Goal: Information Seeking & Learning: Learn about a topic

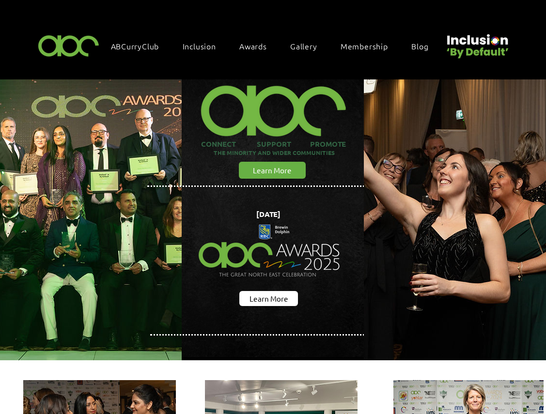
click at [428, 46] on div "Blog" at bounding box center [424, 46] width 27 height 11
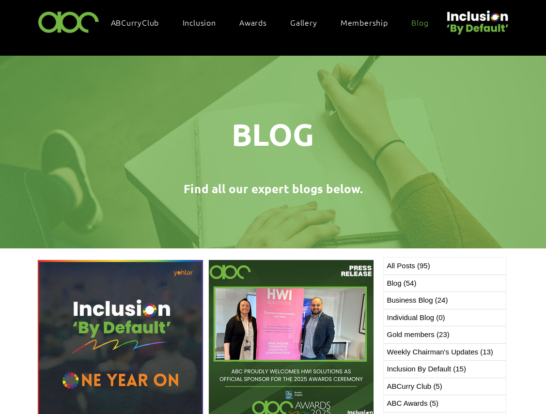
scroll to position [168, 0]
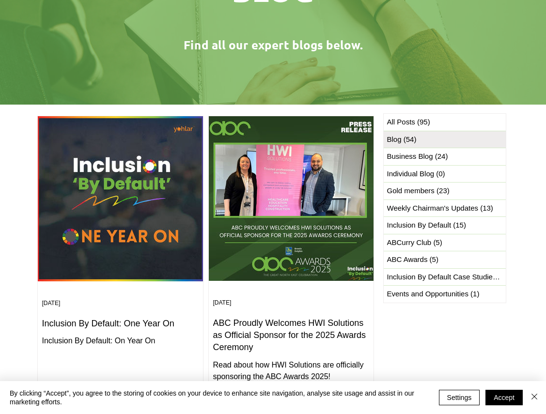
click at [404, 136] on span "(54)" at bounding box center [409, 139] width 13 height 8
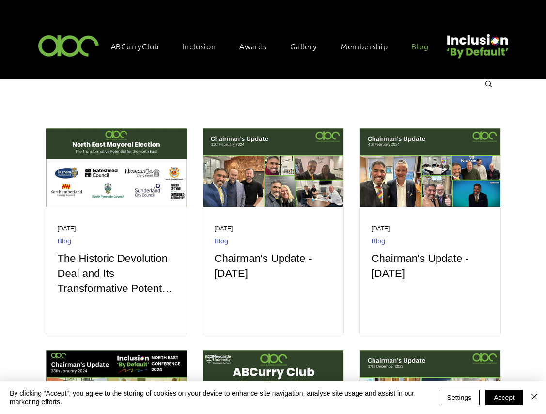
click at [414, 45] on span "Blog" at bounding box center [419, 46] width 17 height 11
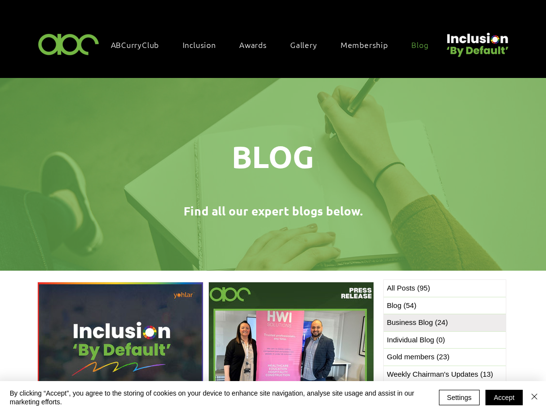
scroll to position [2, 0]
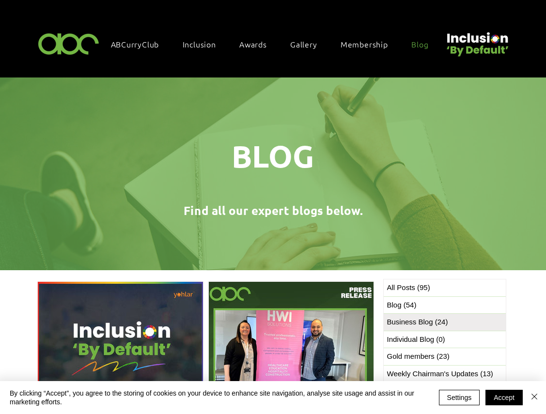
click at [422, 317] on span "Business Blog (24) 24 posts" at bounding box center [417, 322] width 61 height 11
click at [535, 397] on img "Close" at bounding box center [534, 397] width 12 height 12
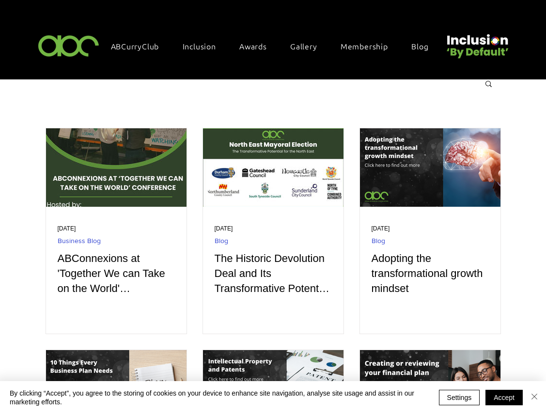
click at [532, 397] on img "Close" at bounding box center [534, 397] width 12 height 12
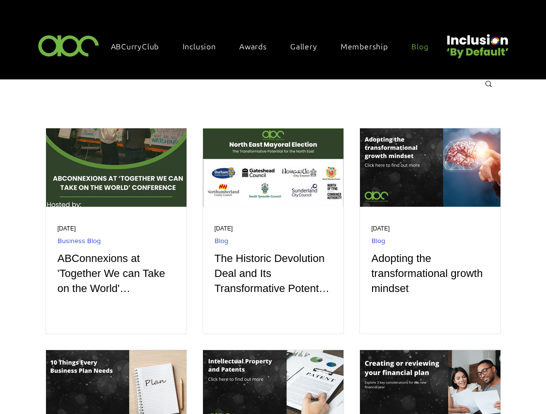
click at [422, 44] on span "Blog" at bounding box center [419, 46] width 17 height 11
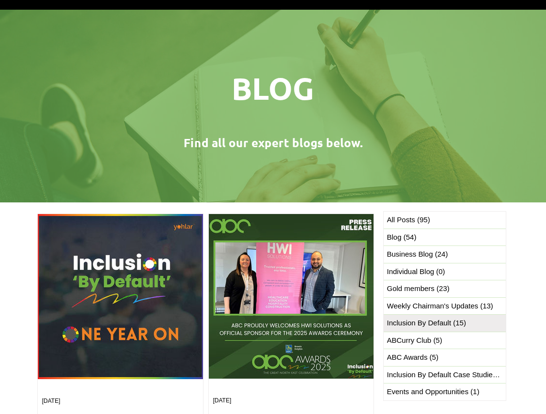
scroll to position [83, 0]
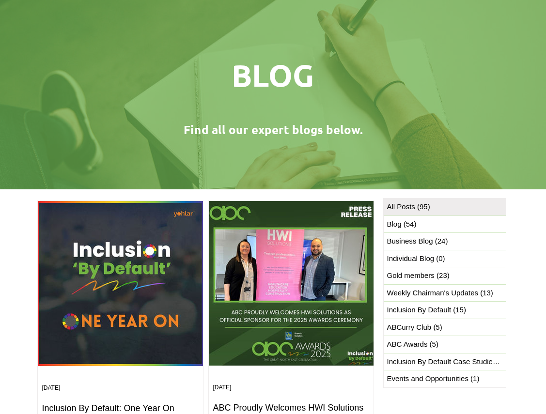
click at [417, 206] on span "(95)" at bounding box center [423, 206] width 13 height 8
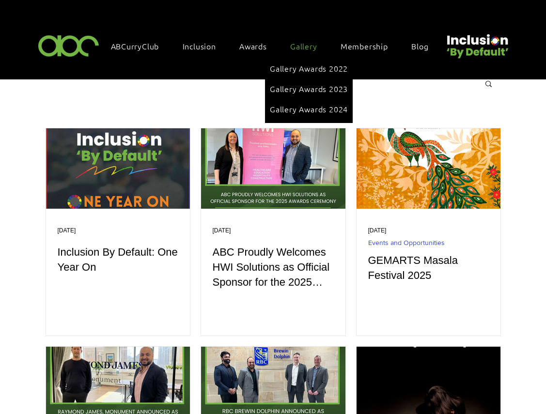
click at [315, 45] on span "Gallery" at bounding box center [303, 46] width 27 height 11
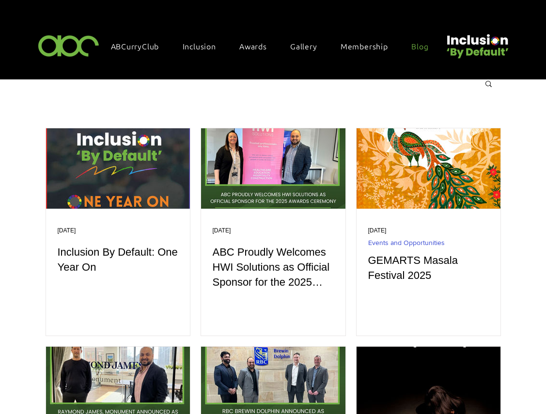
click at [413, 43] on span "Blog" at bounding box center [419, 46] width 17 height 11
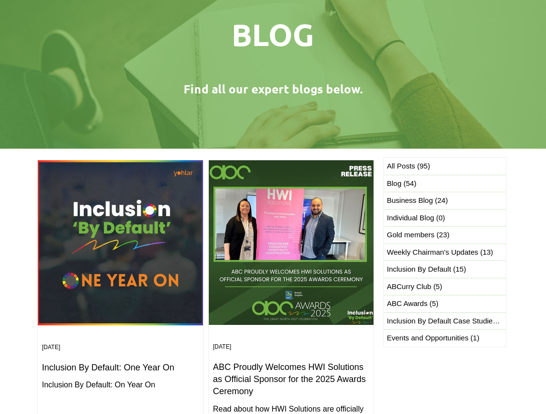
scroll to position [89, 0]
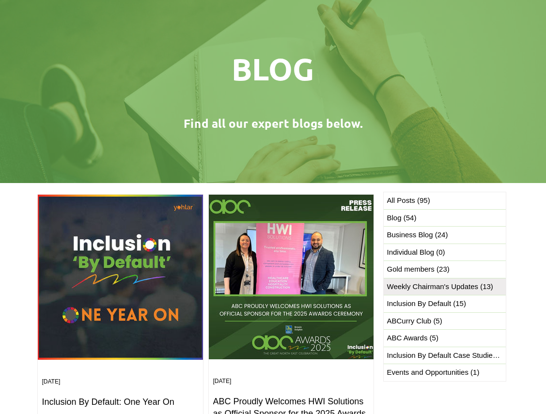
click at [472, 284] on span "Weekly Chairman's Updates (13) 13 posts" at bounding box center [440, 286] width 106 height 11
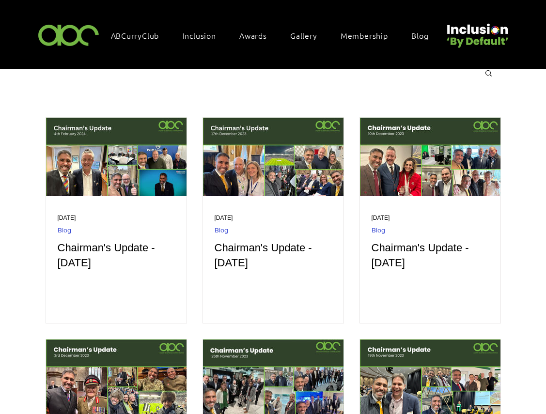
scroll to position [14, 0]
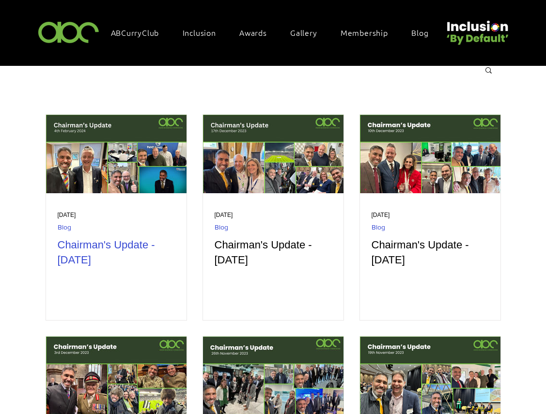
click at [136, 243] on h2 "Chairman's Update - [DATE]" at bounding box center [116, 253] width 117 height 30
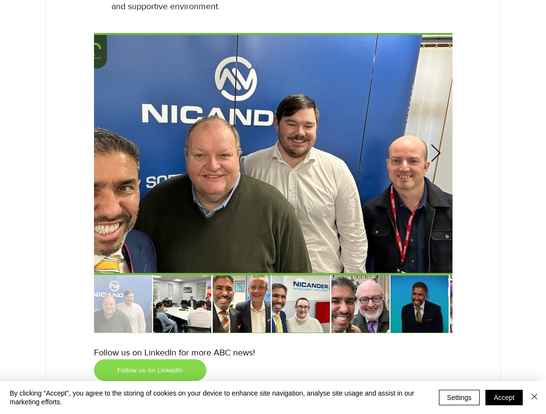
scroll to position [1986, 0]
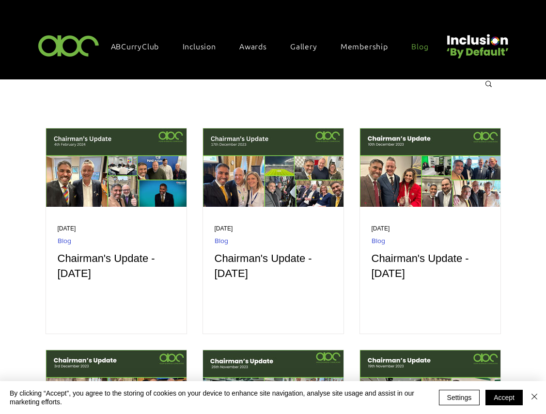
click at [417, 53] on link "Blog" at bounding box center [424, 46] width 36 height 20
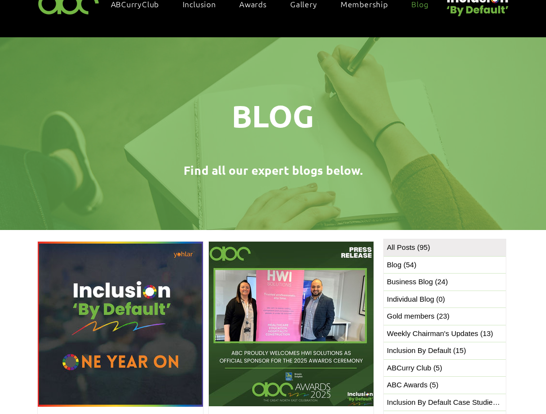
scroll to position [57, 0]
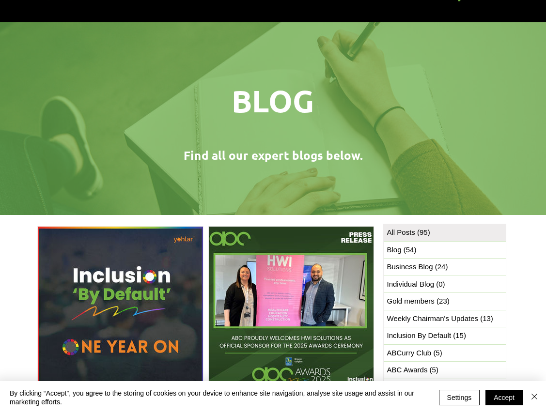
click at [425, 232] on span "(95)" at bounding box center [423, 232] width 13 height 8
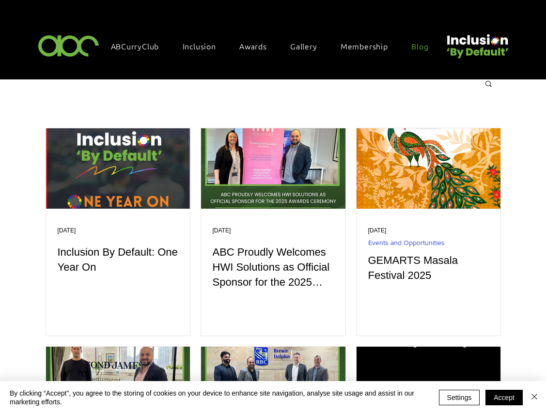
click at [415, 43] on span "Blog" at bounding box center [419, 46] width 17 height 11
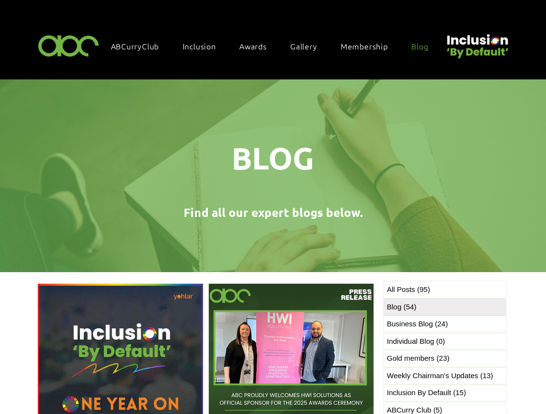
click at [412, 303] on span "(54)" at bounding box center [409, 307] width 13 height 8
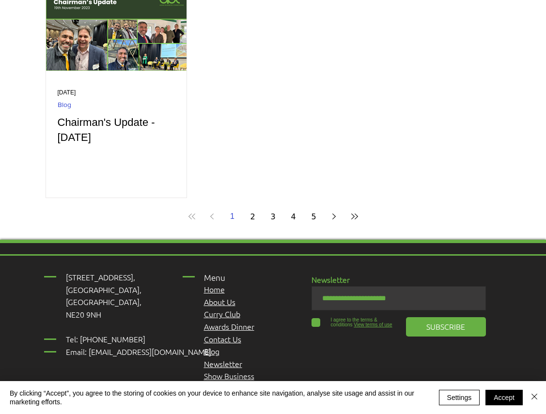
scroll to position [802, 0]
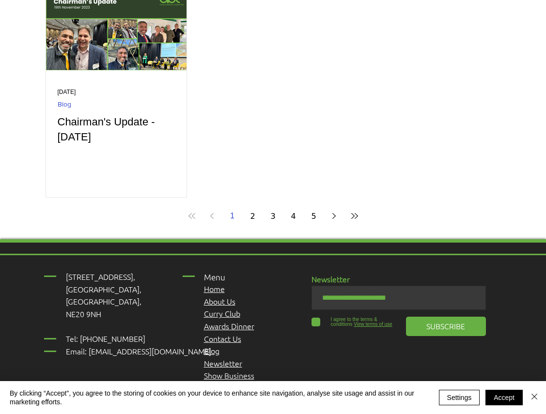
click at [256, 213] on link "2" at bounding box center [252, 215] width 17 height 17
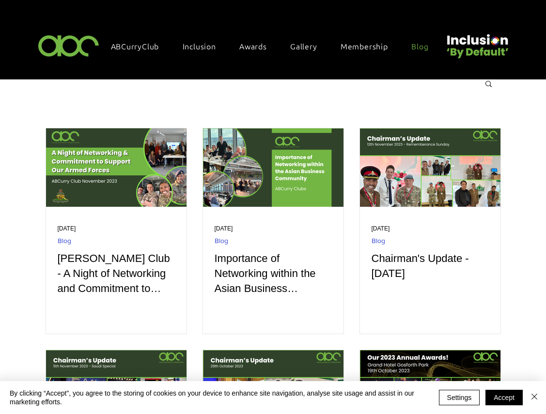
click at [414, 47] on span "Blog" at bounding box center [419, 46] width 17 height 11
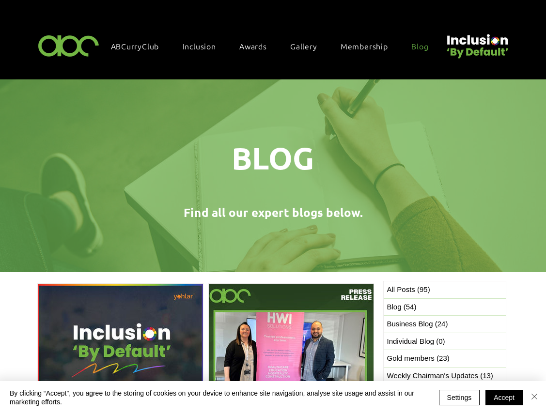
click at [534, 395] on img "Close" at bounding box center [534, 397] width 12 height 12
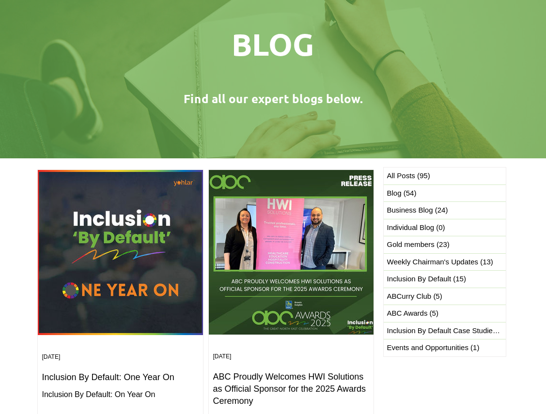
scroll to position [138, 0]
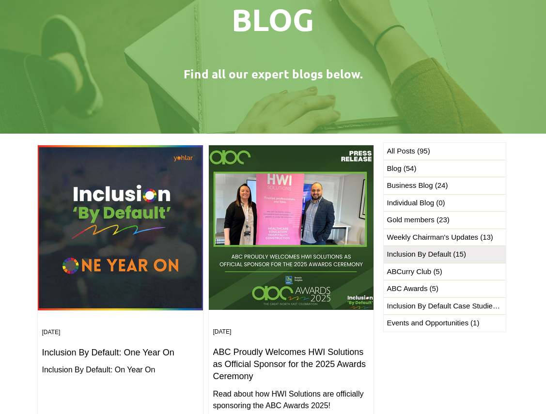
click at [442, 254] on span "Inclusion By Default (15) 15 posts" at bounding box center [426, 254] width 79 height 11
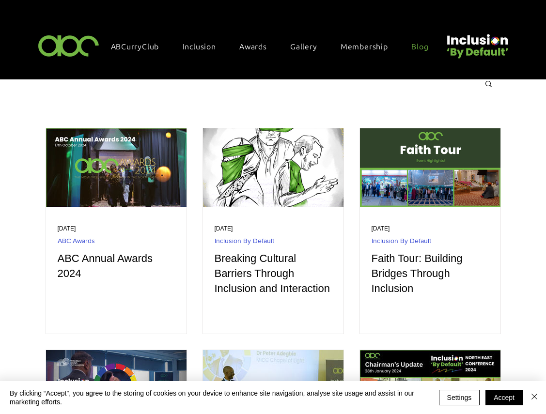
click at [424, 46] on span "Blog" at bounding box center [419, 46] width 17 height 11
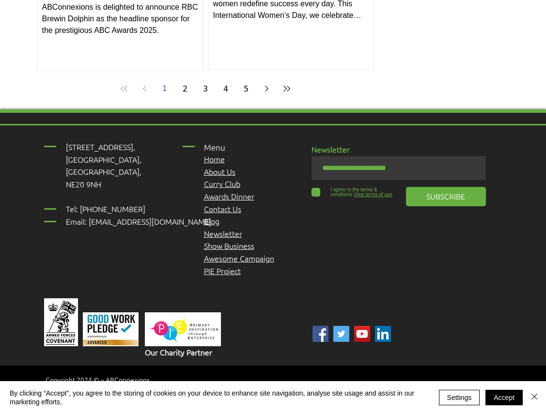
scroll to position [1236, 0]
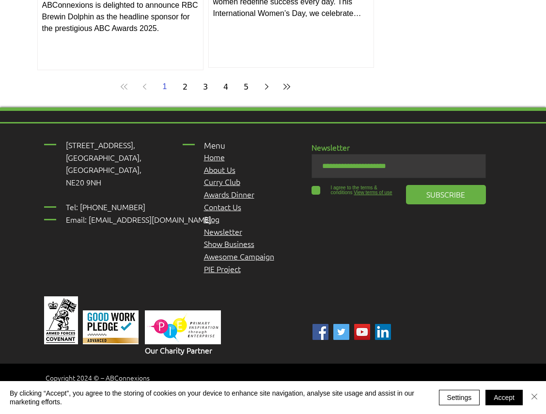
drag, startPoint x: 535, startPoint y: 397, endPoint x: 486, endPoint y: 370, distance: 56.5
click at [535, 396] on img "Close" at bounding box center [534, 397] width 12 height 12
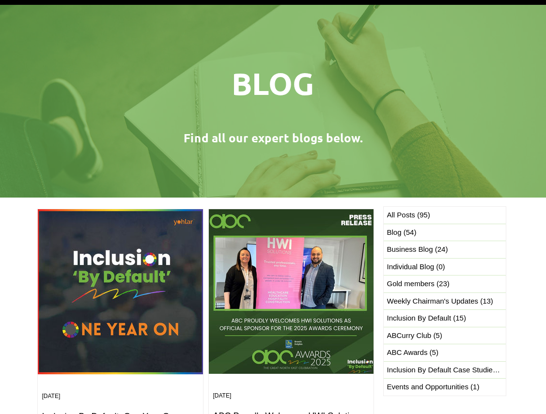
scroll to position [75, 0]
